Goal: Task Accomplishment & Management: Manage account settings

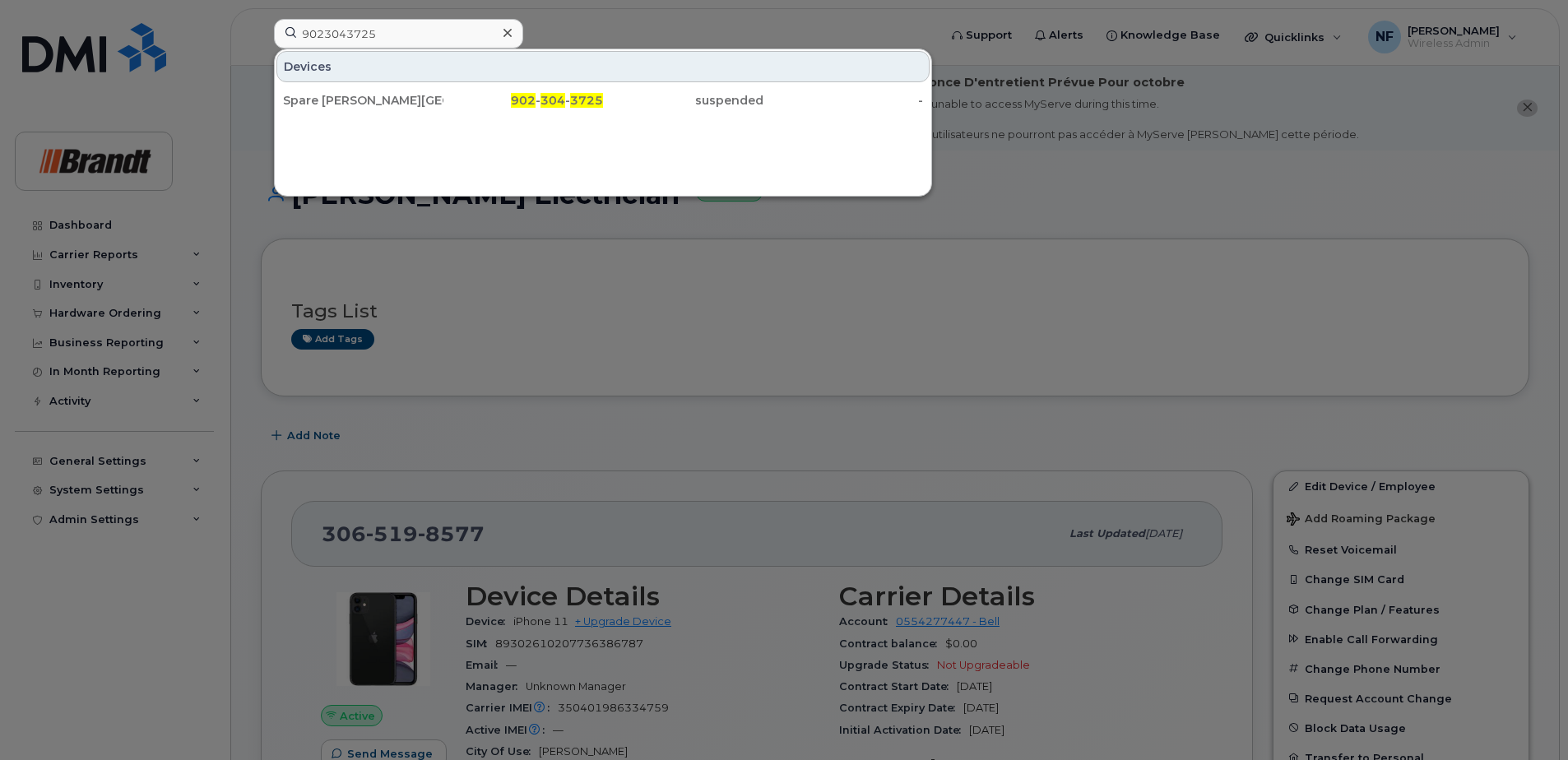
type input "9023043725"
drag, startPoint x: 439, startPoint y: 107, endPoint x: 394, endPoint y: 105, distance: 45.0
click at [439, 107] on div "Spare [PERSON_NAME][GEOGRAPHIC_DATA]" at bounding box center [362, 100] width 160 height 16
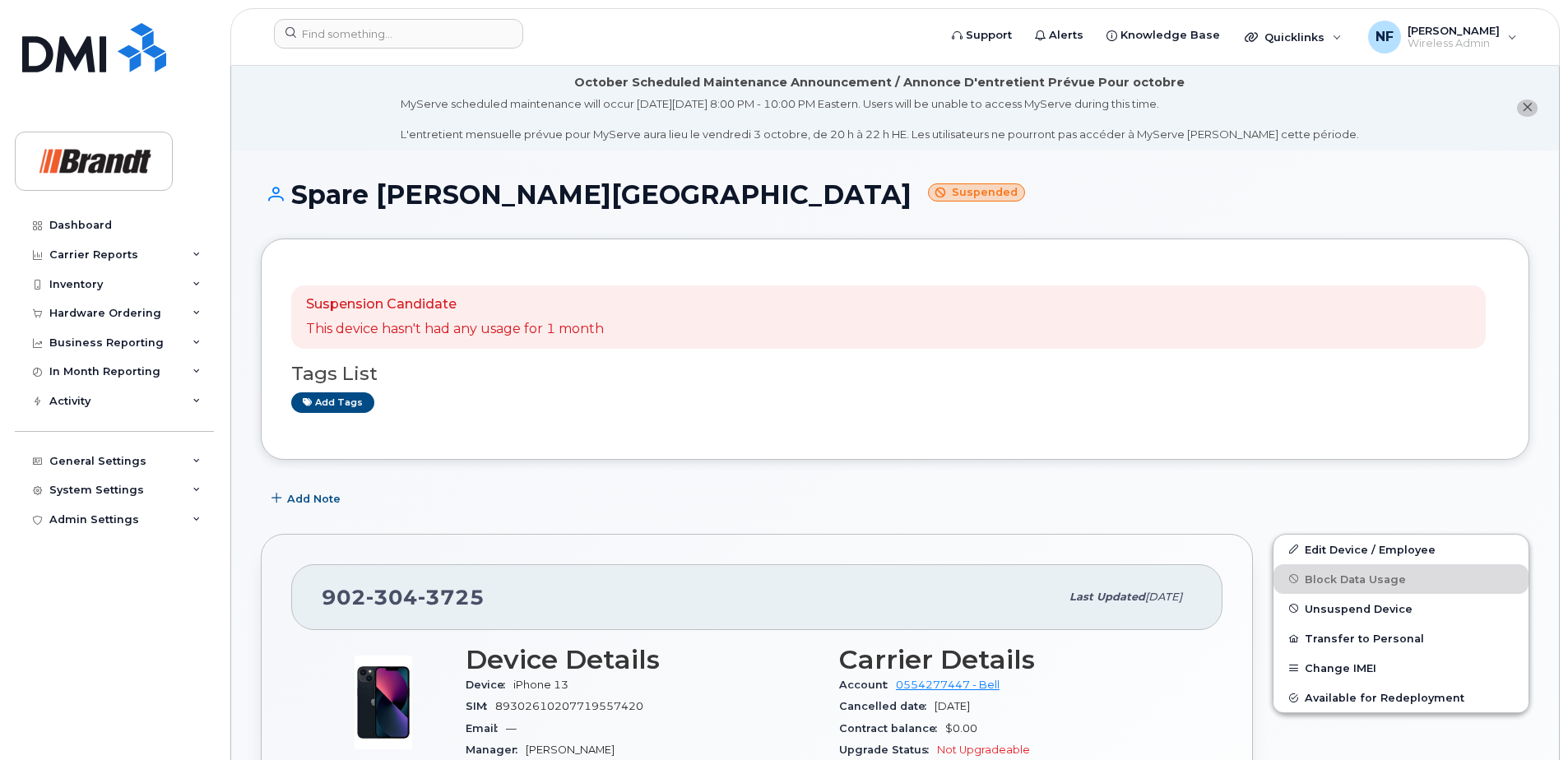
click at [1359, 614] on span "Unsuspend Device" at bounding box center [1358, 608] width 108 height 12
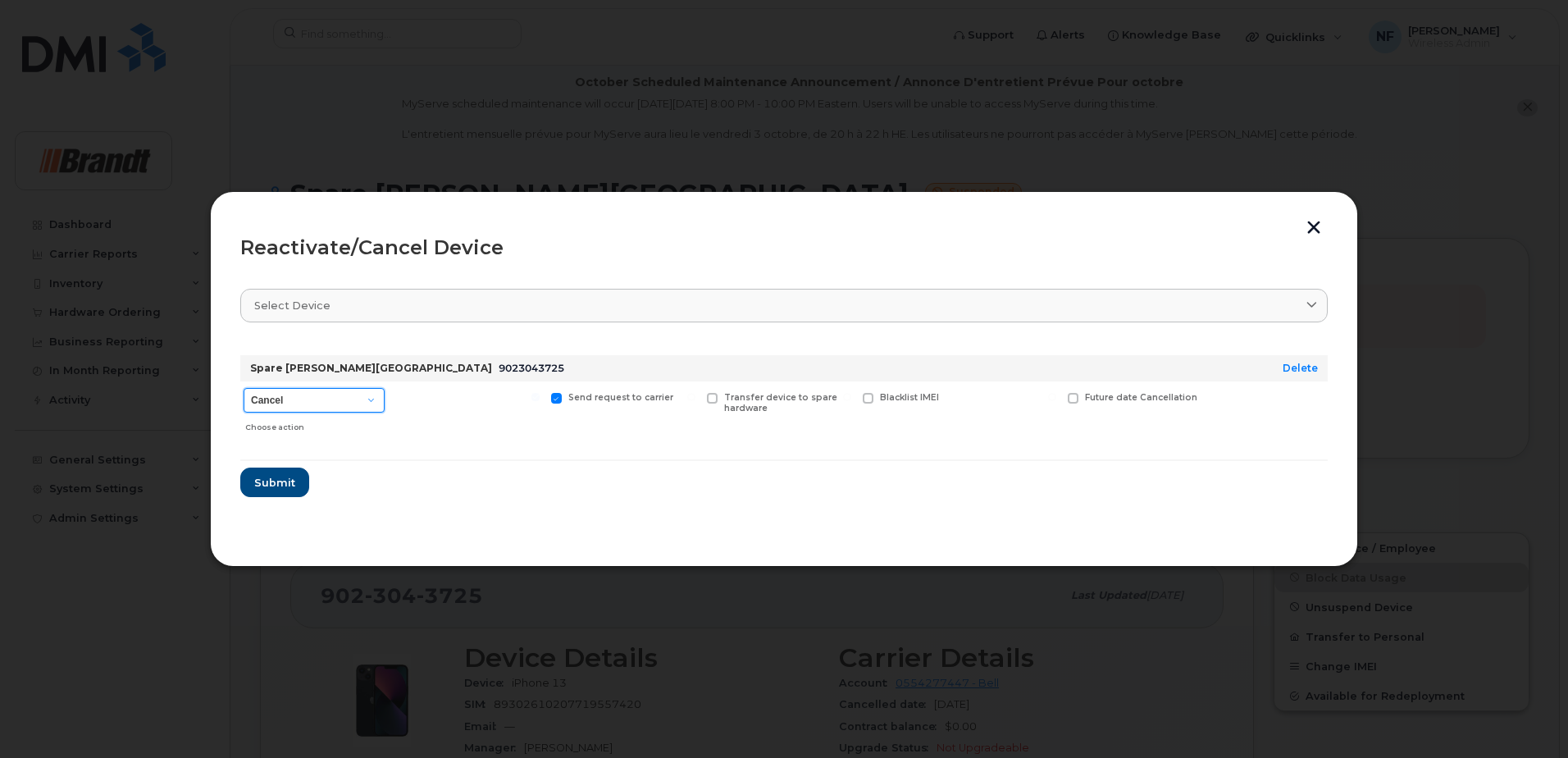
drag, startPoint x: 349, startPoint y: 395, endPoint x: 342, endPoint y: 410, distance: 16.6
click at [349, 395] on select "Cancel Suspend - Extend Suspension Reactivate" at bounding box center [314, 400] width 141 height 25
click at [319, 480] on form "Spare Fieldman Sydney 9023043725 Delete Cancel Suspend - Extend Suspension Reac…" at bounding box center [784, 420] width 1088 height 155
drag, startPoint x: 347, startPoint y: 405, endPoint x: 342, endPoint y: 413, distance: 9.4
click at [347, 405] on select "Cancel Suspend - Extend Suspension Reactivate" at bounding box center [314, 400] width 141 height 25
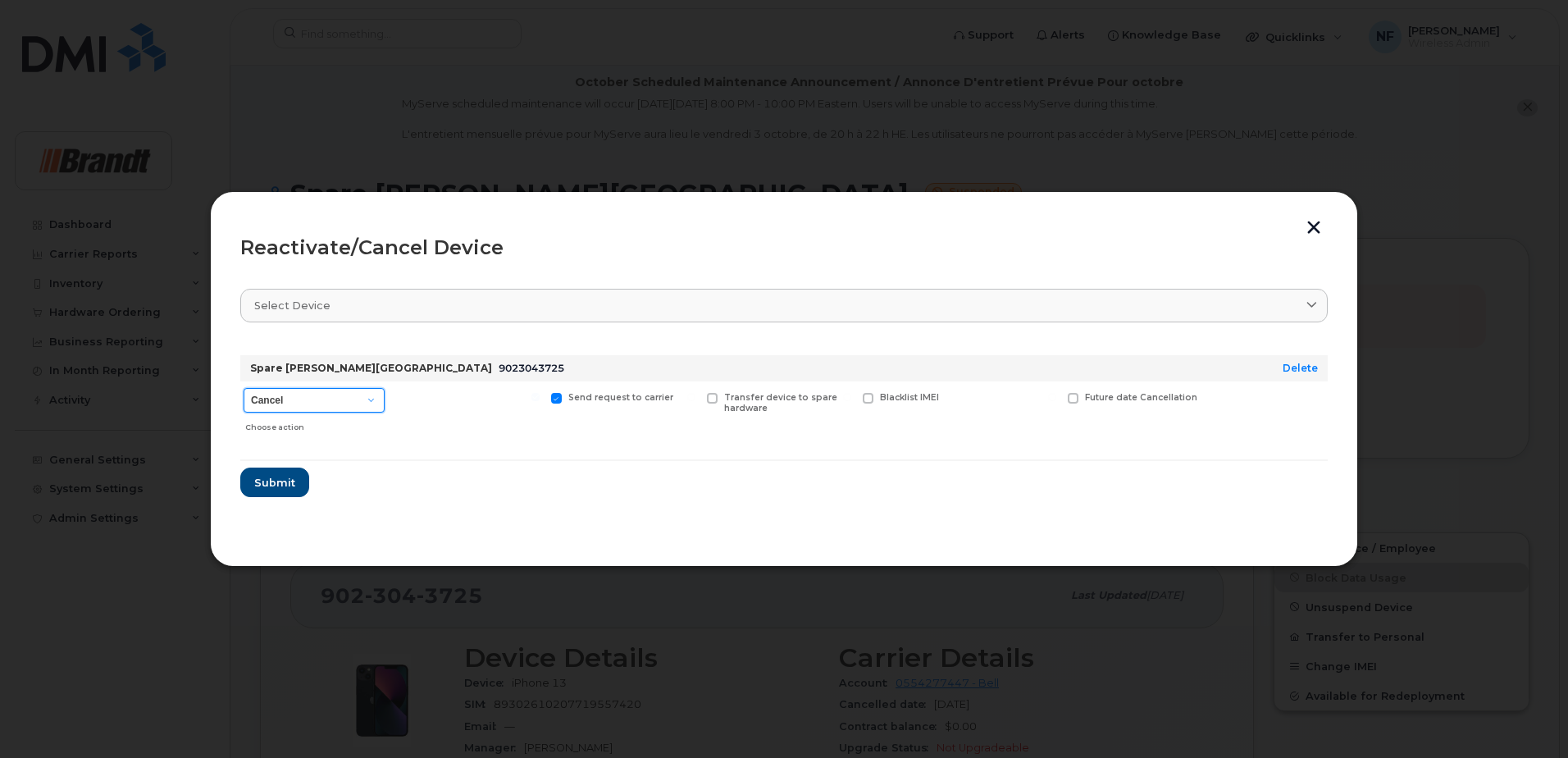
select select "[object Object]"
click at [243, 388] on select "Cancel Suspend - Extend Suspension Reactivate" at bounding box center [314, 400] width 141 height 25
click at [986, 404] on div "New Username" at bounding box center [1011, 410] width 98 height 59
click at [988, 401] on span "New Username" at bounding box center [1017, 398] width 69 height 10
click at [954, 401] on input "New Username" at bounding box center [950, 398] width 9 height 9
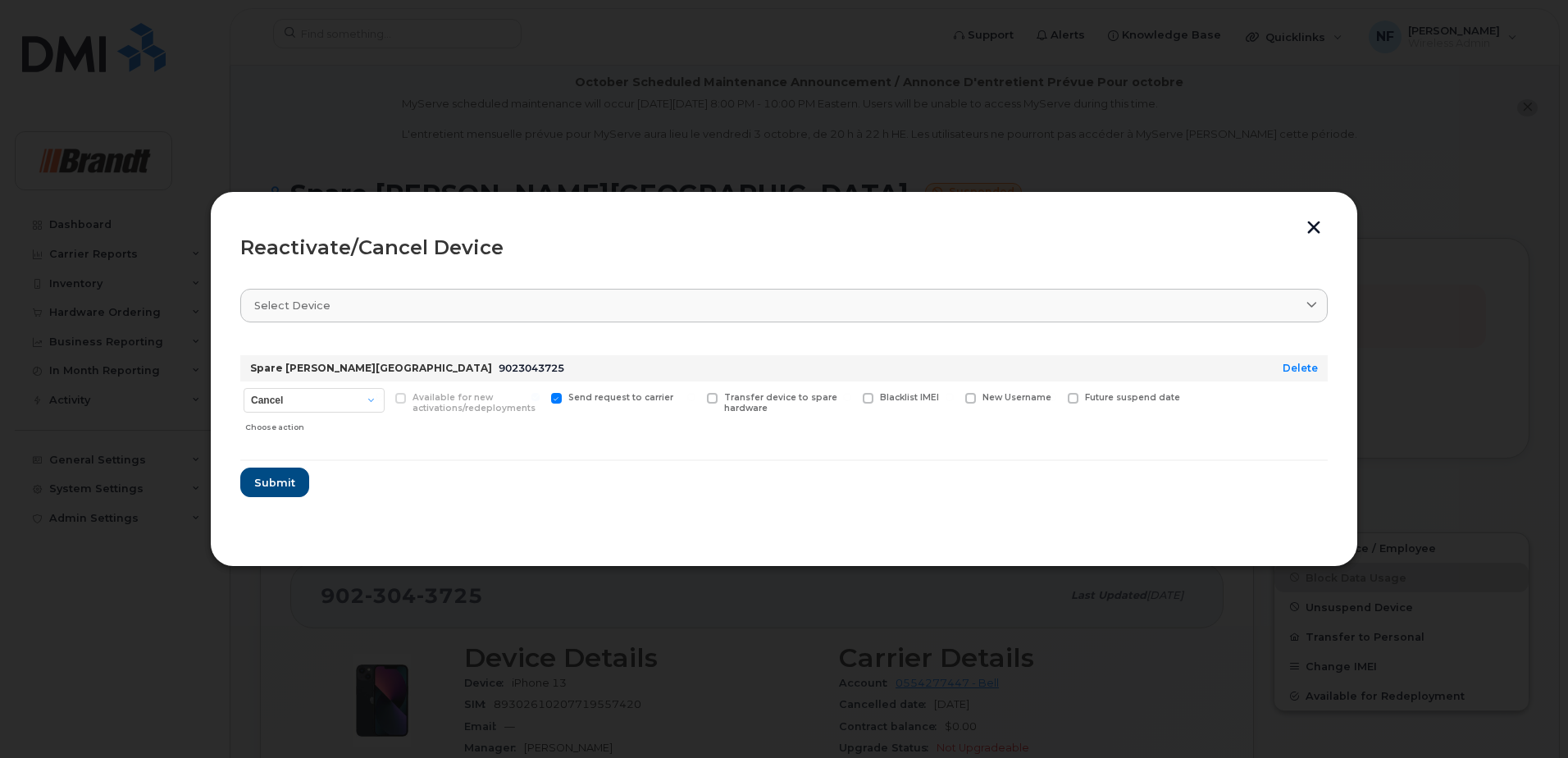
checkbox input "true"
click at [994, 423] on input "text" at bounding box center [1011, 423] width 92 height 29
type input "[PERSON_NAME]"
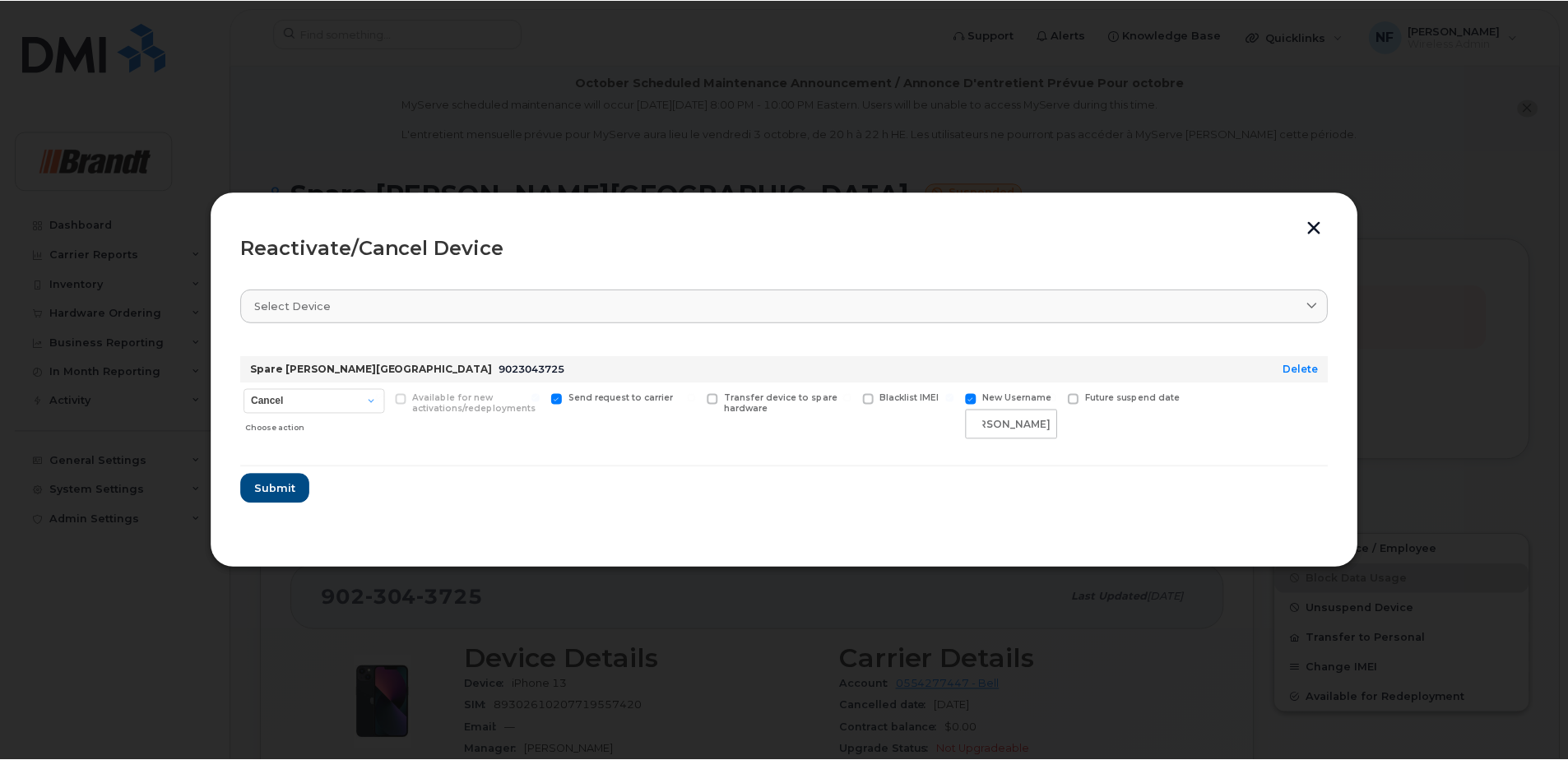
scroll to position [0, 0]
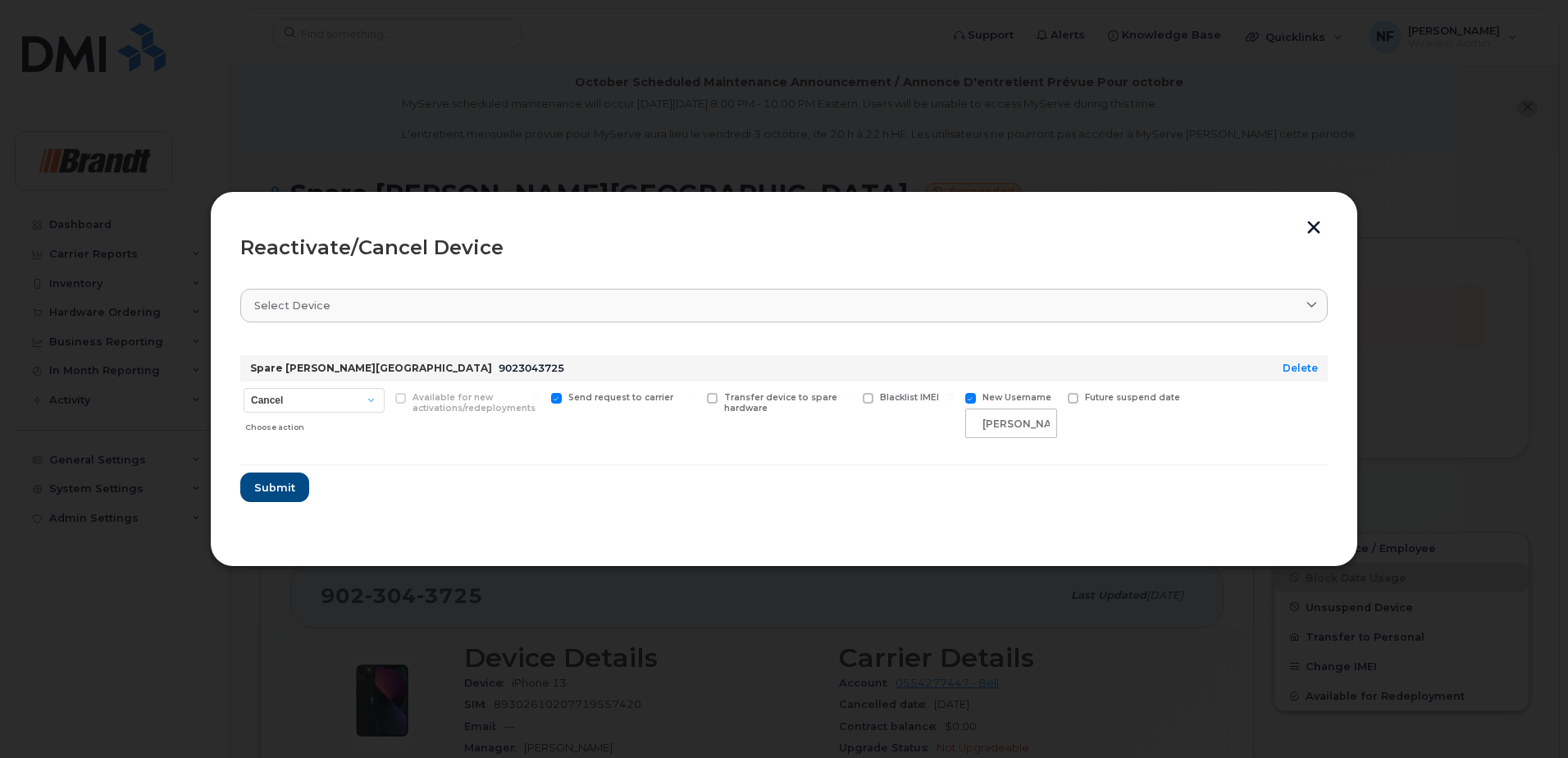
click at [499, 366] on span "9023043725" at bounding box center [531, 367] width 66 height 12
copy div "Sydney 9023043725"
click at [499, 363] on span "9023043725" at bounding box center [531, 367] width 66 height 12
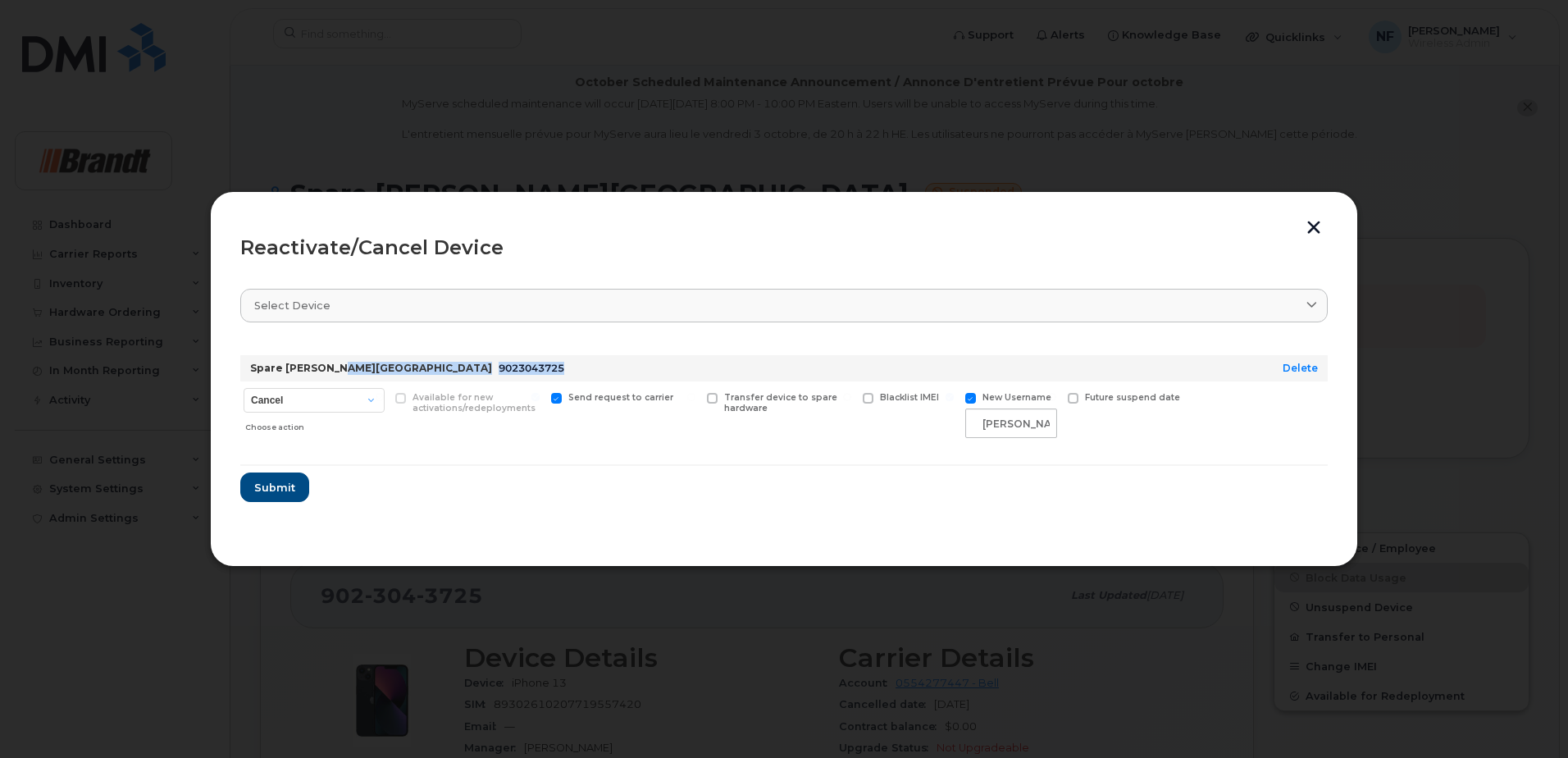
drag, startPoint x: 429, startPoint y: 363, endPoint x: 420, endPoint y: 369, distance: 10.8
click at [499, 369] on span "9023043725" at bounding box center [531, 367] width 66 height 12
drag, startPoint x: 462, startPoint y: 360, endPoint x: 378, endPoint y: 373, distance: 85.0
click at [378, 373] on div "Spare Fieldman Sydney 9023043725" at bounding box center [741, 368] width 988 height 26
copy span "9023043725"
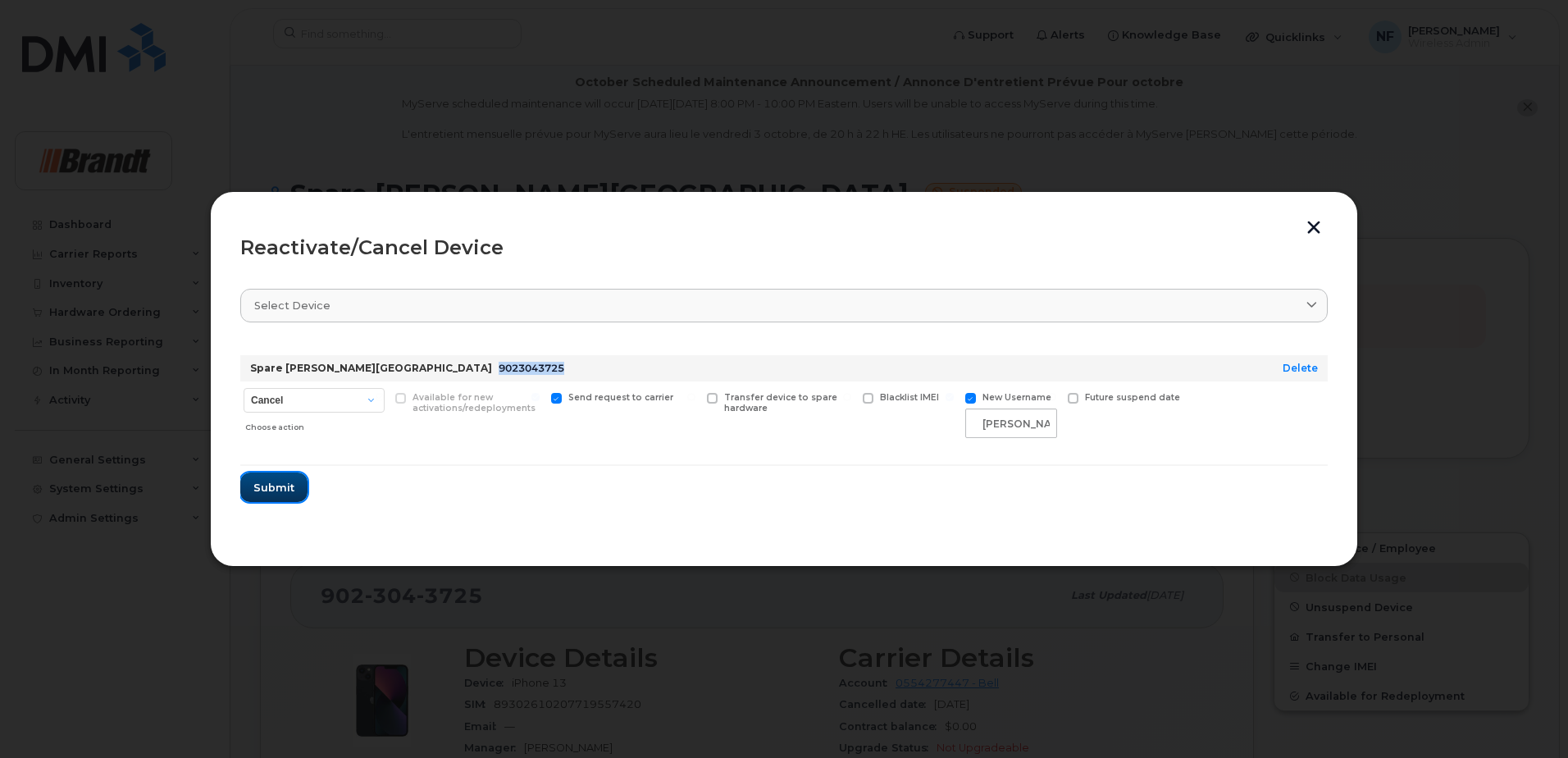
click at [287, 489] on span "Submit" at bounding box center [274, 487] width 41 height 16
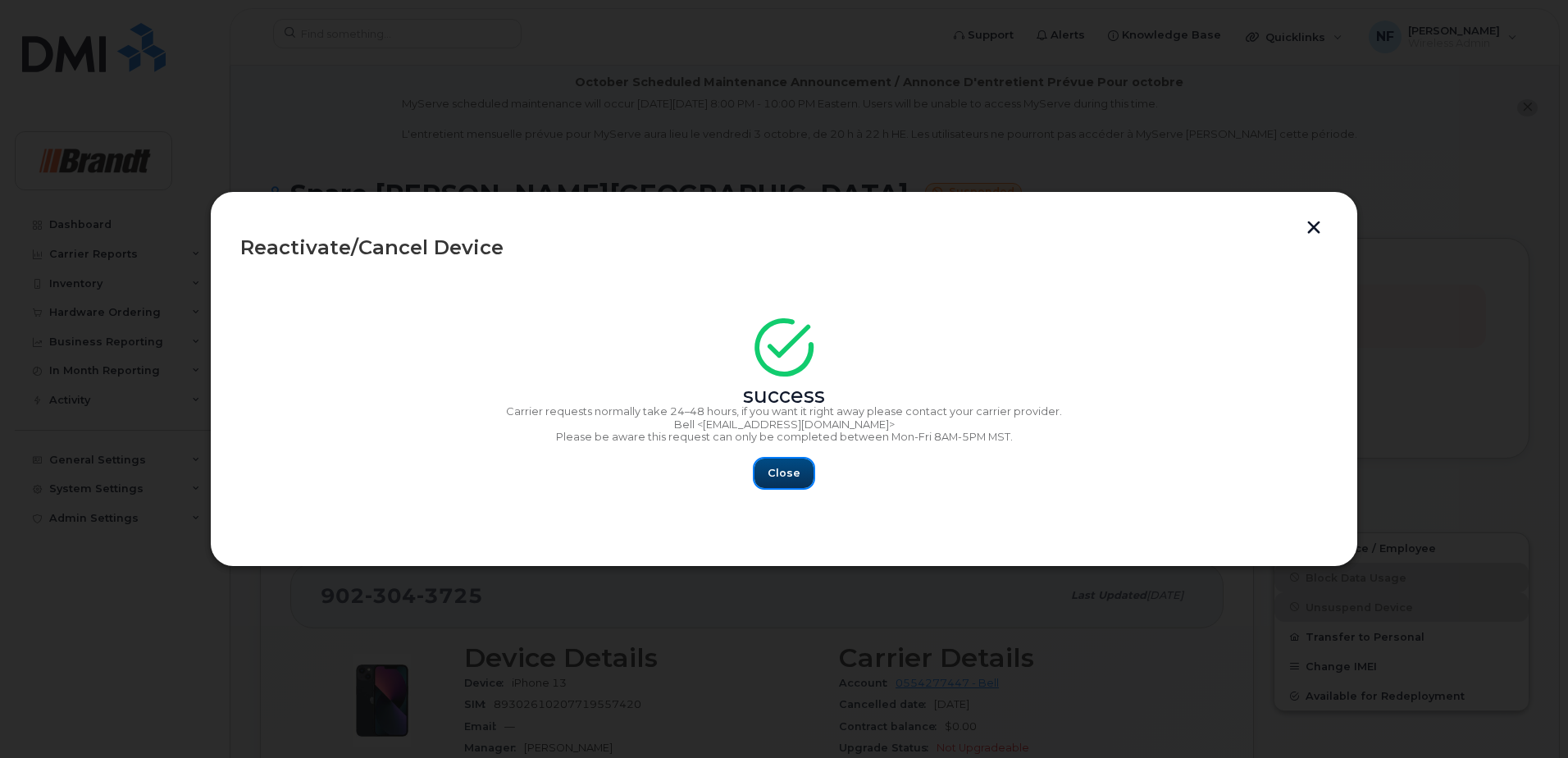
click at [807, 473] on button "Close" at bounding box center [784, 473] width 59 height 29
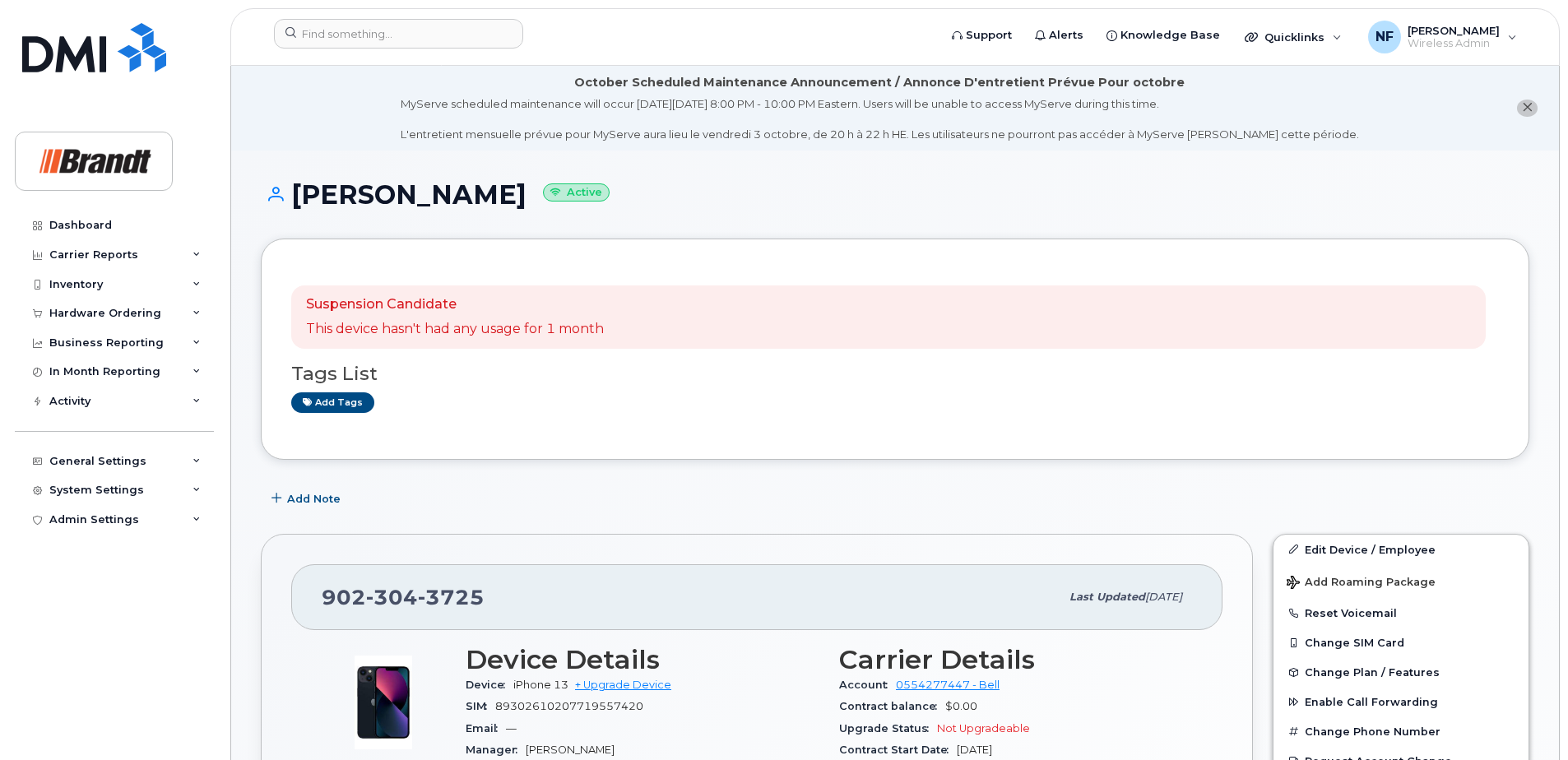
click at [458, 585] on span "3725" at bounding box center [451, 597] width 67 height 25
click at [458, 595] on span "3725" at bounding box center [451, 597] width 67 height 25
copy span "[PHONE_NUMBER]"
click at [364, 38] on input at bounding box center [399, 34] width 249 height 29
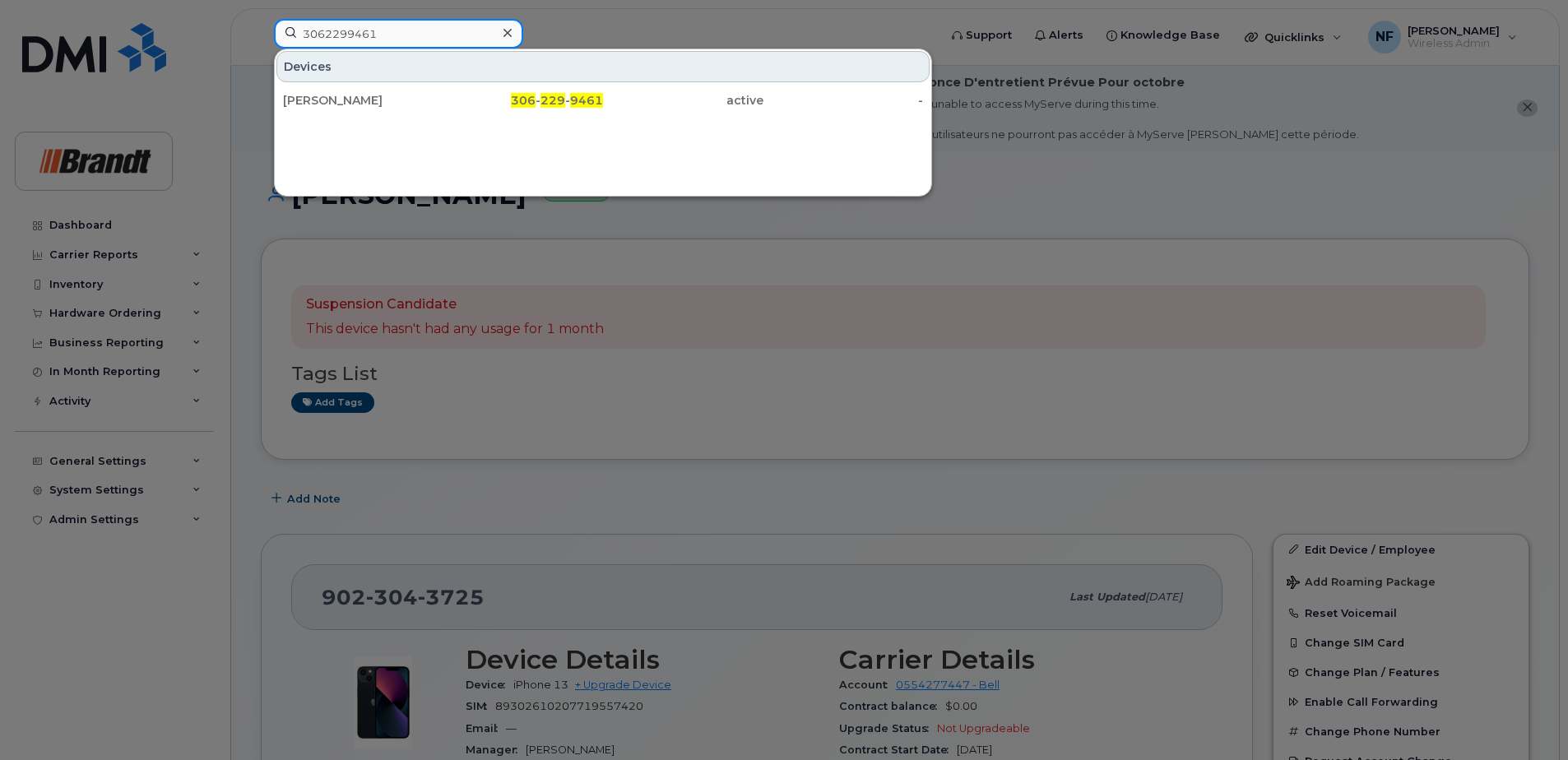
type input "3062299461"
